Goal: Task Accomplishment & Management: Use online tool/utility

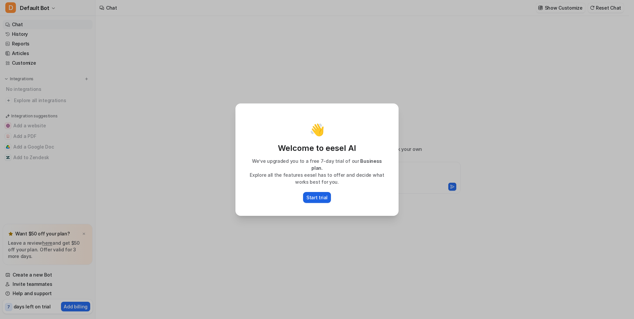
type textarea "**********"
click at [321, 192] on button "Start trial" at bounding box center [317, 197] width 28 height 11
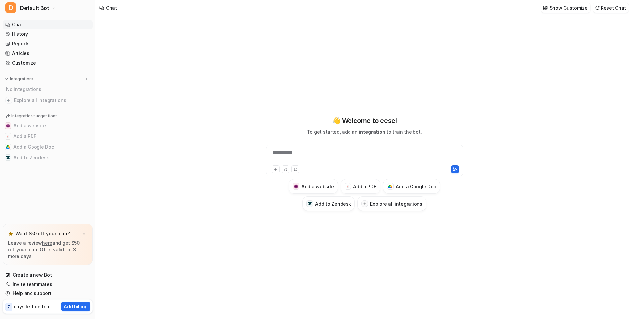
click at [326, 160] on div "**********" at bounding box center [365, 156] width 194 height 15
click at [280, 172] on div at bounding box center [319, 169] width 94 height 8
click at [277, 171] on icon at bounding box center [275, 169] width 5 height 5
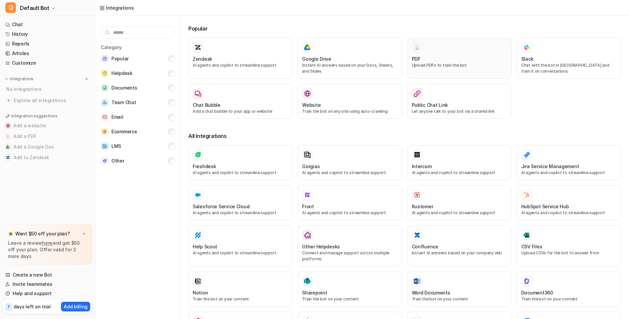
click at [471, 65] on div "PDF Upload PDFs to train the bot" at bounding box center [459, 61] width 95 height 13
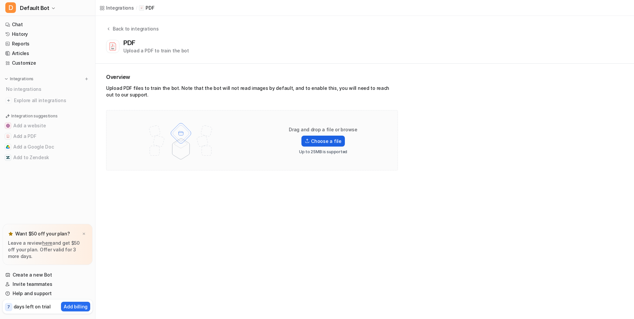
click at [330, 139] on label "Choose a file" at bounding box center [322, 141] width 43 height 11
click at [0, 0] on input "Choose a file" at bounding box center [0, 0] width 0 height 0
click at [310, 137] on img at bounding box center [307, 135] width 5 height 5
click at [0, 0] on input "Choose a file" at bounding box center [0, 0] width 0 height 0
click at [315, 137] on label "Choose a file" at bounding box center [322, 135] width 43 height 11
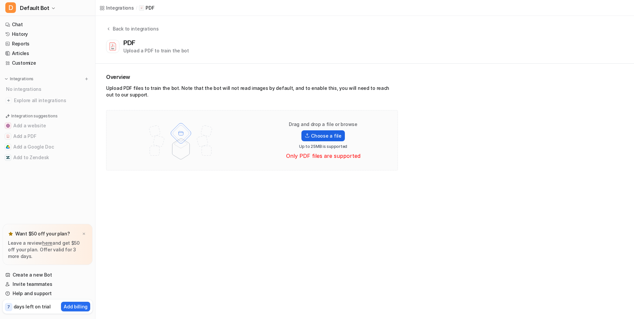
click at [0, 0] on input "Choose a file" at bounding box center [0, 0] width 0 height 0
click at [299, 141] on div "Drag and drop a file or browse Choose a file Up to 25MB is supported Only PDF f…" at bounding box center [323, 140] width 85 height 39
click at [315, 136] on label "Choose a file" at bounding box center [322, 135] width 43 height 11
click at [0, 0] on input "Choose a file" at bounding box center [0, 0] width 0 height 0
click at [313, 139] on label "Choose a file" at bounding box center [322, 141] width 43 height 11
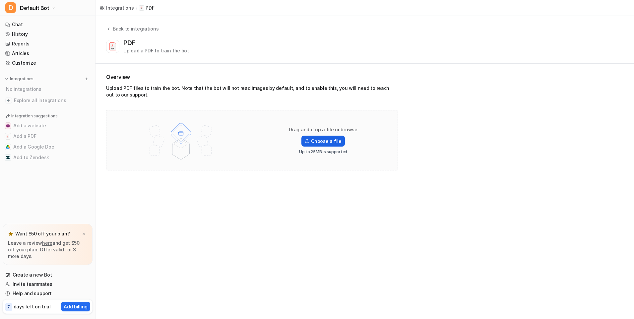
click at [0, 0] on input "Choose a file" at bounding box center [0, 0] width 0 height 0
click at [331, 140] on label "Choose a file" at bounding box center [322, 141] width 43 height 11
click at [0, 0] on input "Choose a file" at bounding box center [0, 0] width 0 height 0
click at [31, 209] on div "1 task completed" at bounding box center [47, 212] width 89 height 12
click at [106, 266] on div "Integrations / PDF Back to integrations PDF Upload a PDF to train the bot Overv…" at bounding box center [317, 159] width 634 height 319
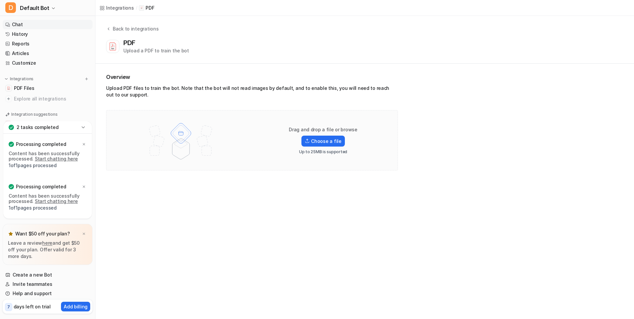
click at [37, 23] on link "Chat" at bounding box center [48, 24] width 90 height 9
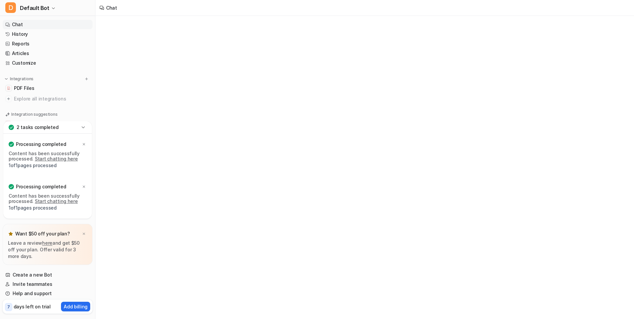
click at [37, 23] on link "Chat" at bounding box center [48, 24] width 90 height 9
type textarea "**********"
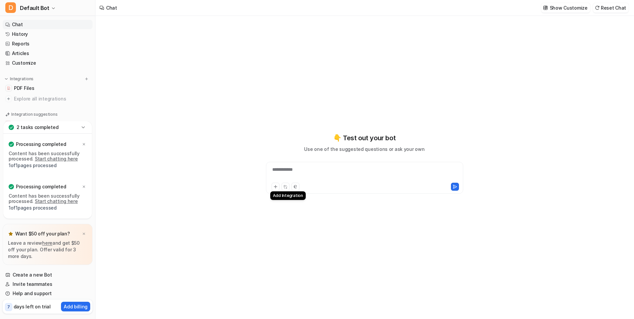
click at [273, 183] on button at bounding box center [276, 187] width 8 height 8
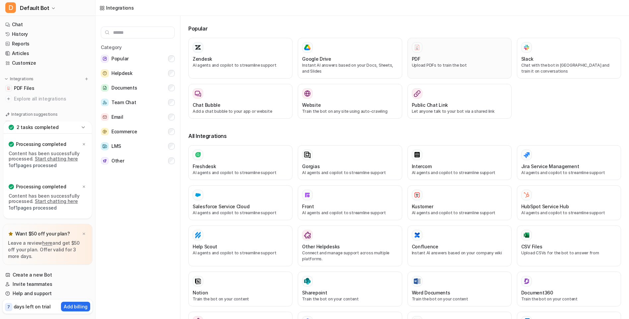
click at [416, 70] on div "PDF Upload PDFs to train the bot" at bounding box center [459, 58] width 95 height 32
click at [313, 61] on h3 "Google Drive" at bounding box center [316, 58] width 29 height 7
click at [47, 9] on button "D Default Bot" at bounding box center [47, 8] width 95 height 16
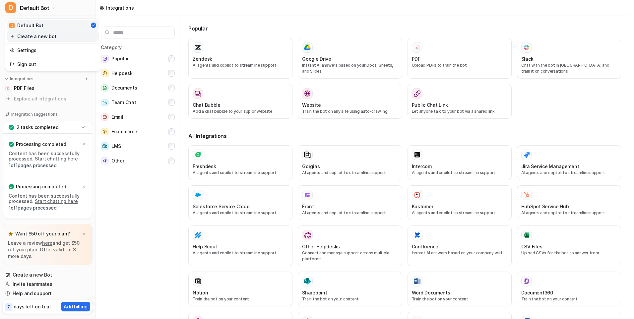
click at [50, 38] on link "Create a new bot" at bounding box center [53, 36] width 92 height 11
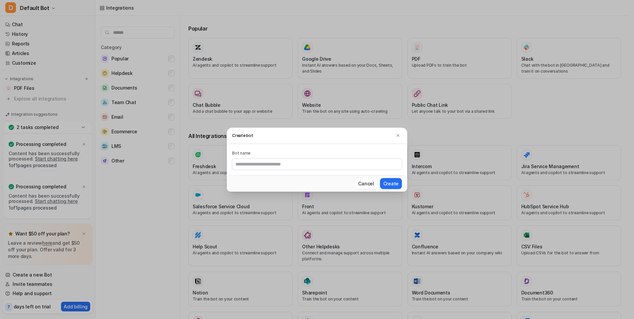
click at [395, 141] on h3 "Create bot" at bounding box center [317, 136] width 180 height 16
click at [395, 138] on button at bounding box center [398, 136] width 8 height 8
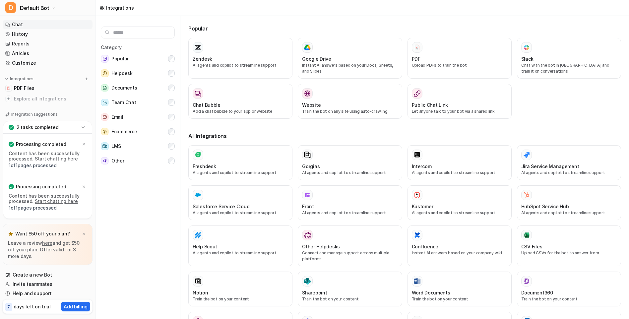
click at [34, 25] on link "Chat" at bounding box center [48, 24] width 90 height 9
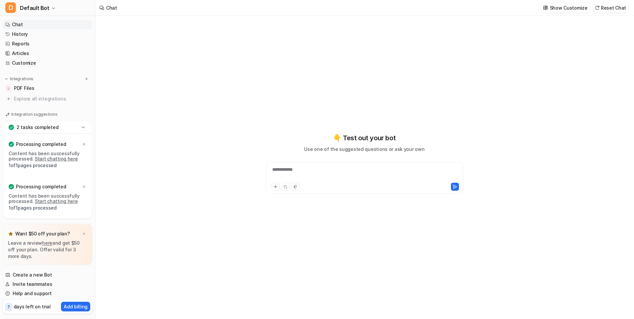
click at [355, 174] on div "**********" at bounding box center [365, 173] width 194 height 15
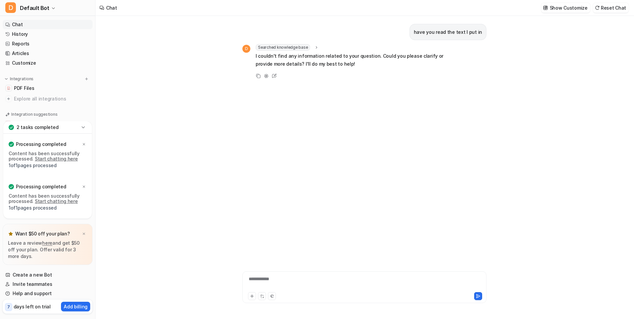
click at [61, 159] on link "Start chatting here" at bounding box center [56, 159] width 43 height 6
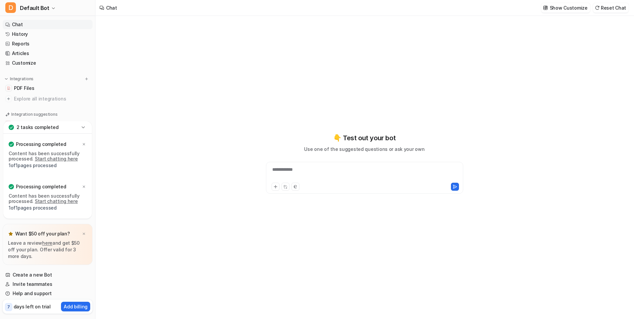
click at [293, 170] on div "**********" at bounding box center [365, 173] width 194 height 15
paste div "To enrich screen reader interactions, please activate Accessibility in Grammarl…"
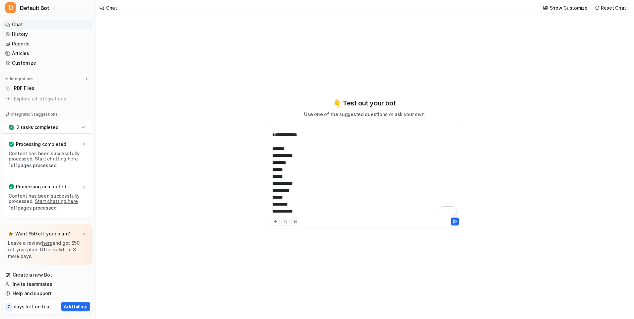
click at [271, 135] on div "**********" at bounding box center [365, 173] width 194 height 85
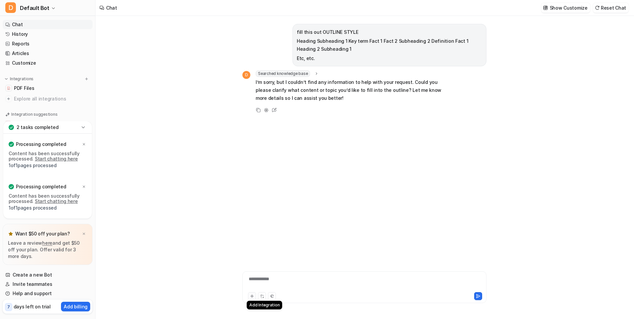
click at [249, 293] on button at bounding box center [252, 296] width 8 height 8
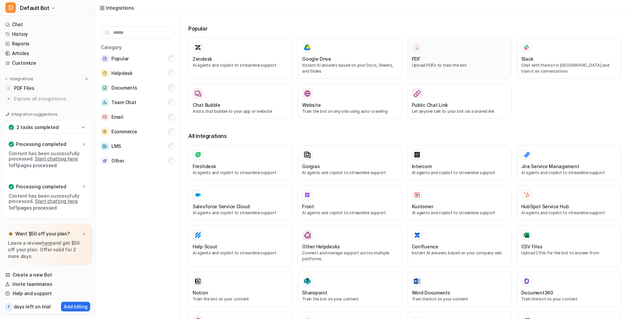
click at [417, 65] on p "Upload PDFs to train the bot" at bounding box center [459, 65] width 95 height 6
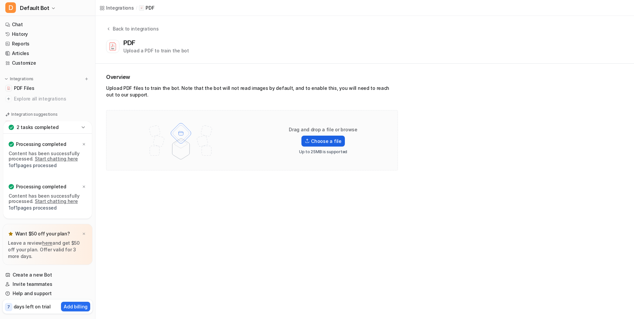
click at [329, 144] on label "Choose a file" at bounding box center [322, 141] width 43 height 11
click at [0, 0] on input "Choose a file" at bounding box center [0, 0] width 0 height 0
click at [322, 134] on label "Choose a file" at bounding box center [322, 135] width 43 height 11
click at [0, 0] on input "Choose a file" at bounding box center [0, 0] width 0 height 0
click at [84, 142] on div at bounding box center [83, 144] width 5 height 5
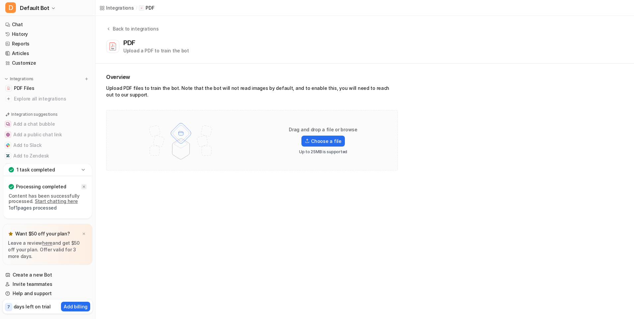
click at [84, 189] on div at bounding box center [83, 186] width 5 height 5
click at [84, 234] on img at bounding box center [84, 234] width 4 height 4
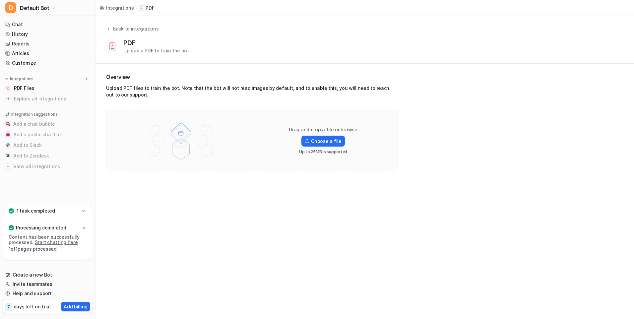
click at [59, 242] on link "Start chatting here" at bounding box center [56, 242] width 43 height 6
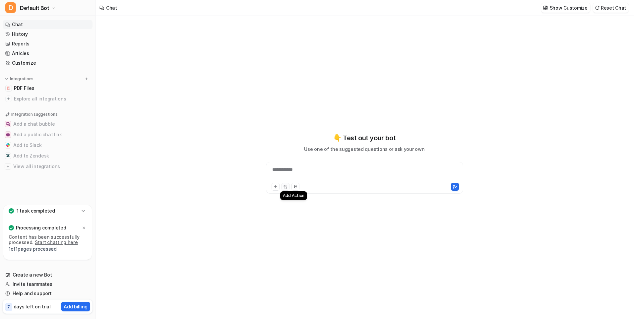
click at [287, 186] on button at bounding box center [285, 187] width 8 height 8
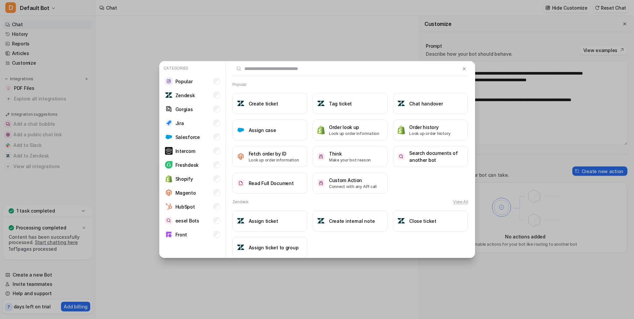
click at [148, 174] on div "Categories Popular Zendesk Gorgias Jira Salesforce Intercom Freshdesk Shopify M…" at bounding box center [317, 159] width 634 height 319
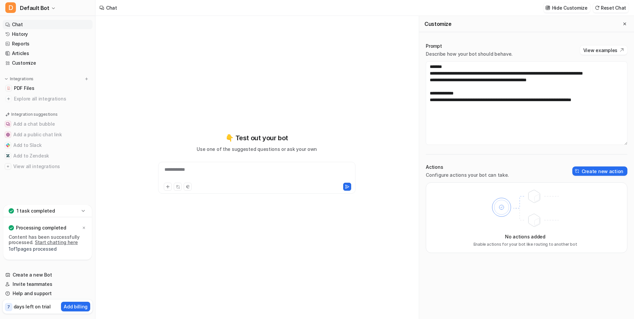
click at [273, 161] on div "**********" at bounding box center [257, 163] width 244 height 61
click at [235, 163] on div "**********" at bounding box center [256, 178] width 197 height 32
drag, startPoint x: 232, startPoint y: 163, endPoint x: 230, endPoint y: 168, distance: 6.0
click at [230, 168] on div "**********" at bounding box center [257, 163] width 244 height 61
click at [230, 168] on div "**********" at bounding box center [257, 173] width 194 height 15
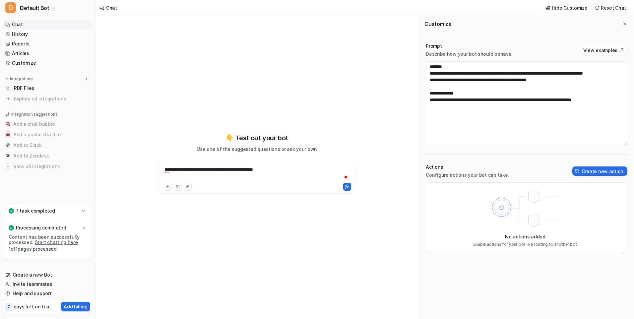
scroll to position [26, 0]
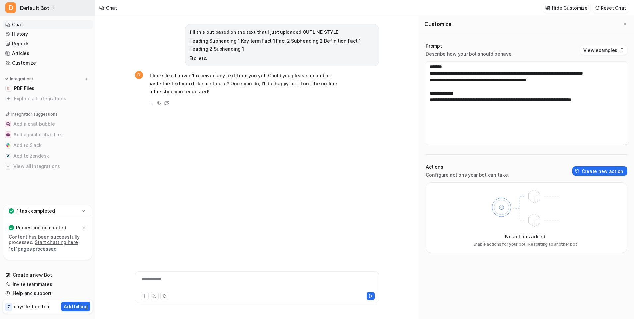
click at [32, 10] on span "Default Bot" at bounding box center [35, 7] width 30 height 9
click at [48, 37] on link "Create a new bot" at bounding box center [53, 36] width 92 height 11
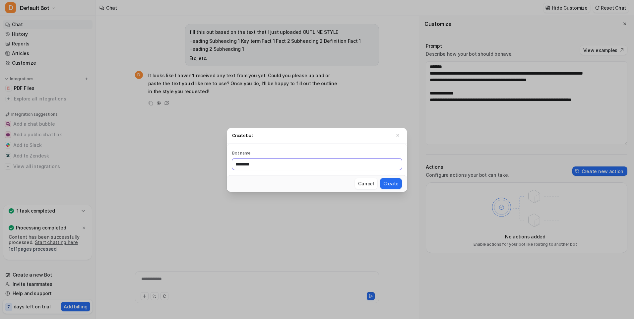
type input "********"
click at [380, 178] on button "Create" at bounding box center [391, 183] width 22 height 11
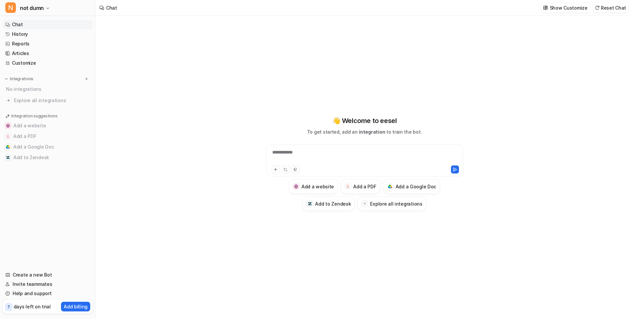
type textarea "**********"
click at [361, 185] on h3 "Add a PDF" at bounding box center [364, 186] width 23 height 7
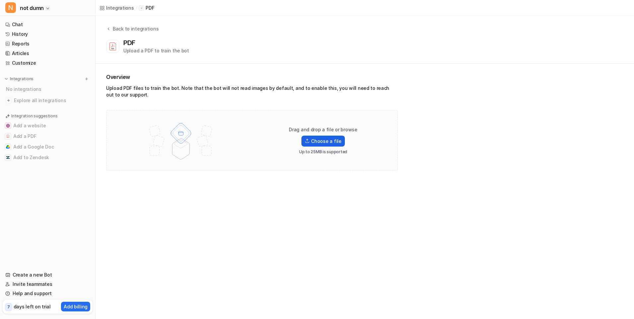
click at [332, 142] on label "Choose a file" at bounding box center [322, 141] width 43 height 11
click at [0, 0] on input "Choose a file" at bounding box center [0, 0] width 0 height 0
click at [50, 240] on link "Start chatting here" at bounding box center [56, 242] width 43 height 6
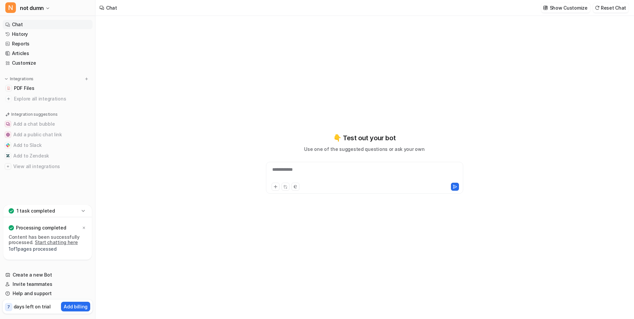
click at [53, 242] on link "Start chatting here" at bounding box center [56, 242] width 43 height 6
click at [25, 26] on link "Chat" at bounding box center [48, 24] width 90 height 9
click at [22, 34] on link "History" at bounding box center [48, 34] width 90 height 9
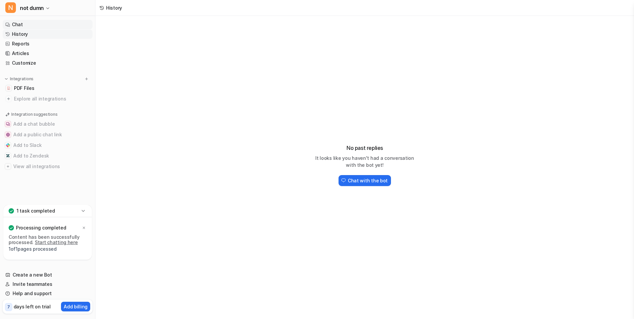
click at [24, 26] on link "Chat" at bounding box center [48, 24] width 90 height 9
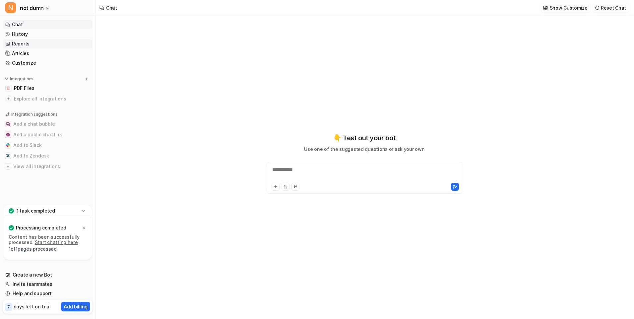
click at [21, 43] on link "Reports" at bounding box center [48, 43] width 90 height 9
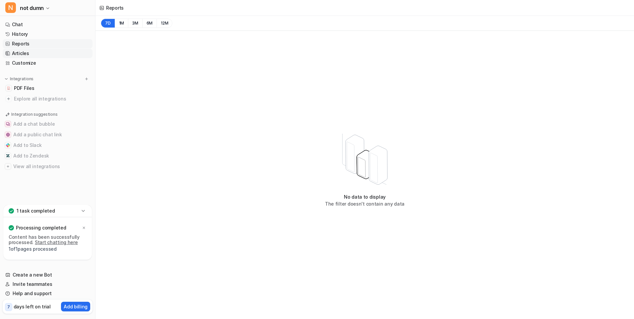
click at [20, 53] on link "Articles" at bounding box center [48, 53] width 90 height 9
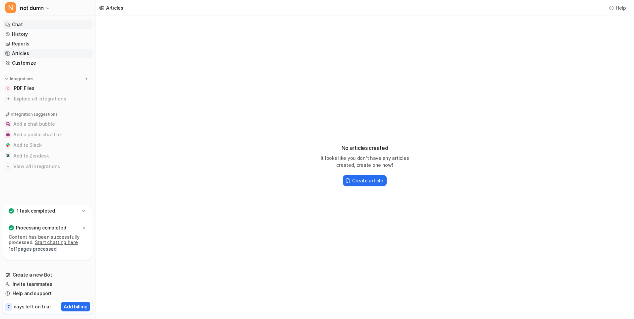
click at [26, 24] on link "Chat" at bounding box center [48, 24] width 90 height 9
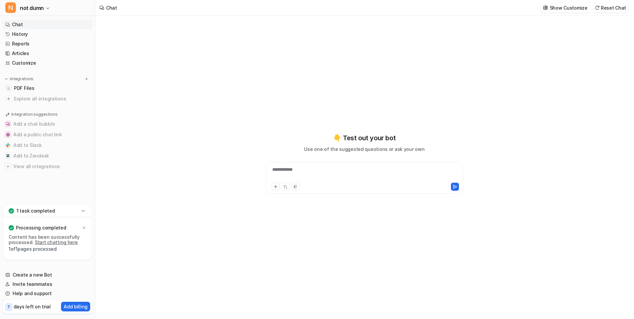
click at [333, 171] on div "**********" at bounding box center [365, 173] width 194 height 15
